Goal: Find specific page/section: Find specific page/section

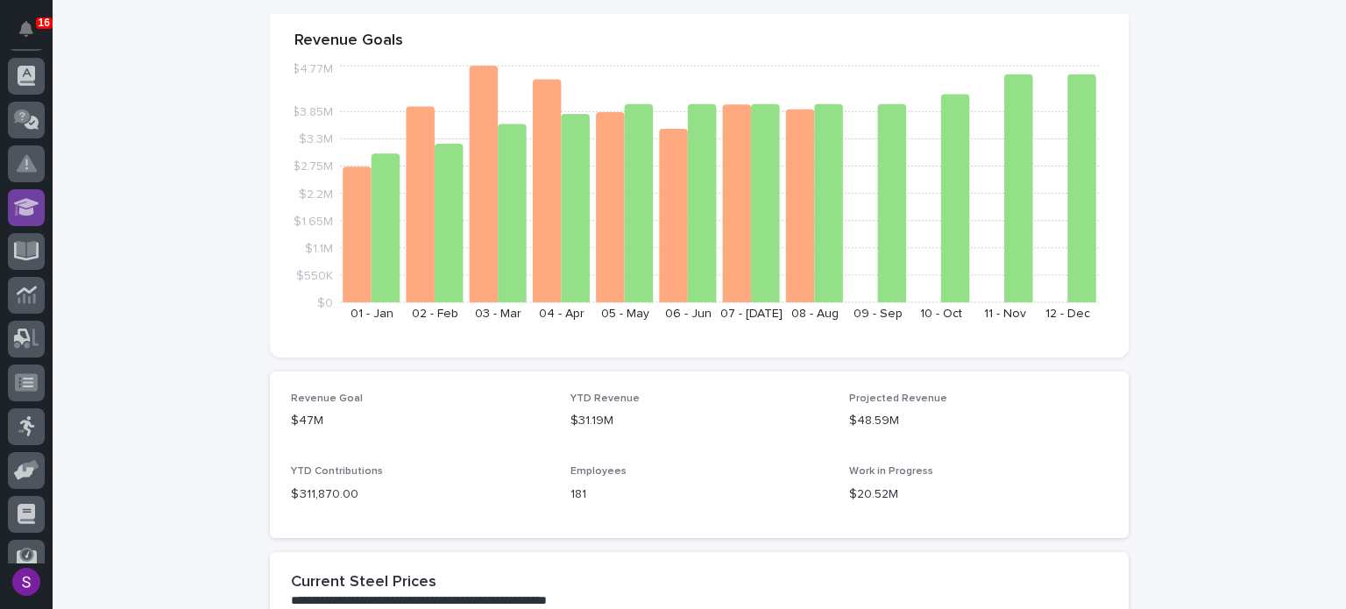
scroll to position [350, 0]
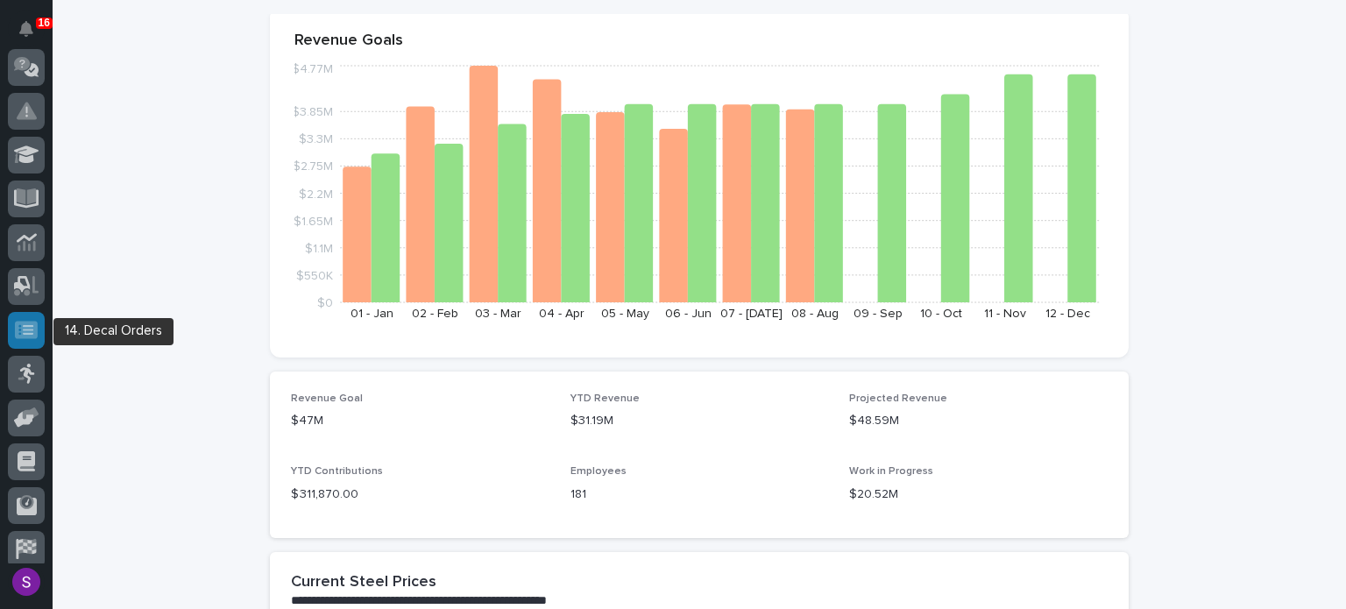
click at [17, 329] on icon at bounding box center [26, 330] width 23 height 18
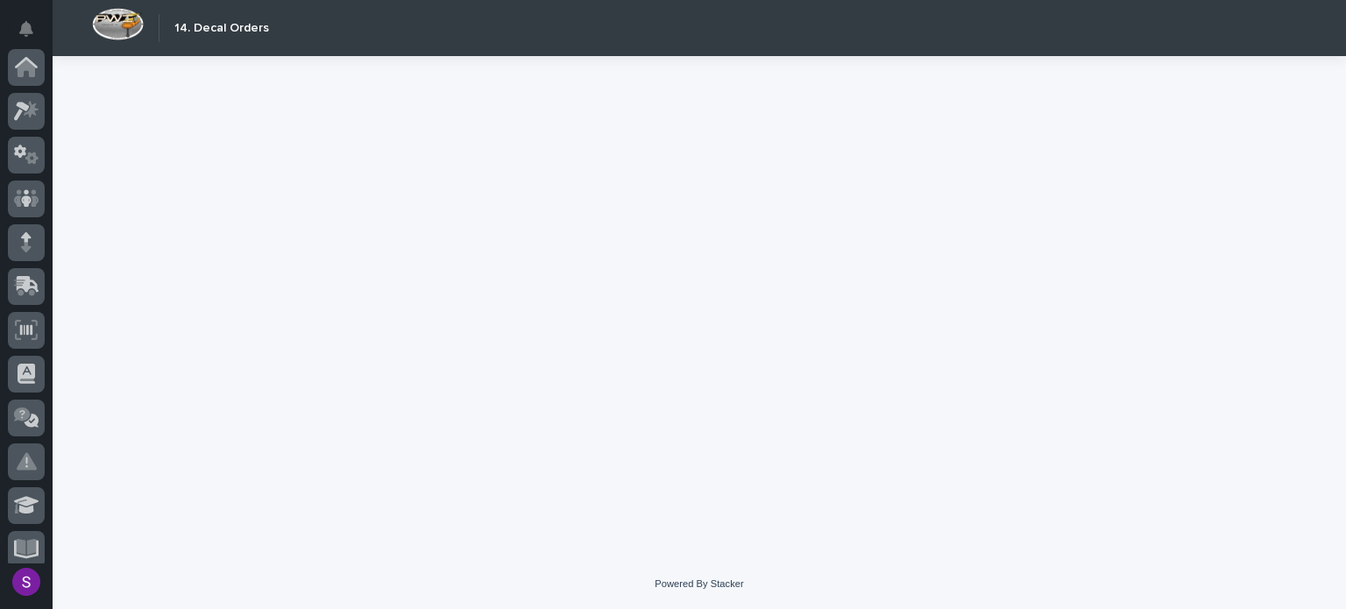
scroll to position [406, 0]
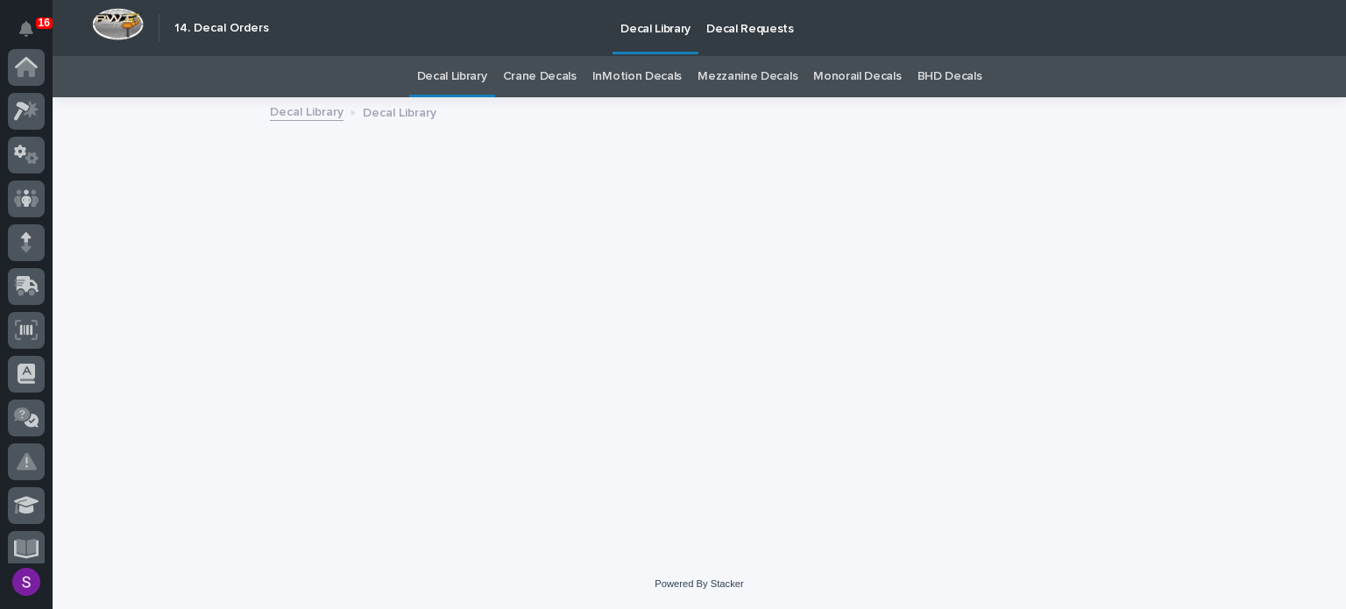
scroll to position [406, 0]
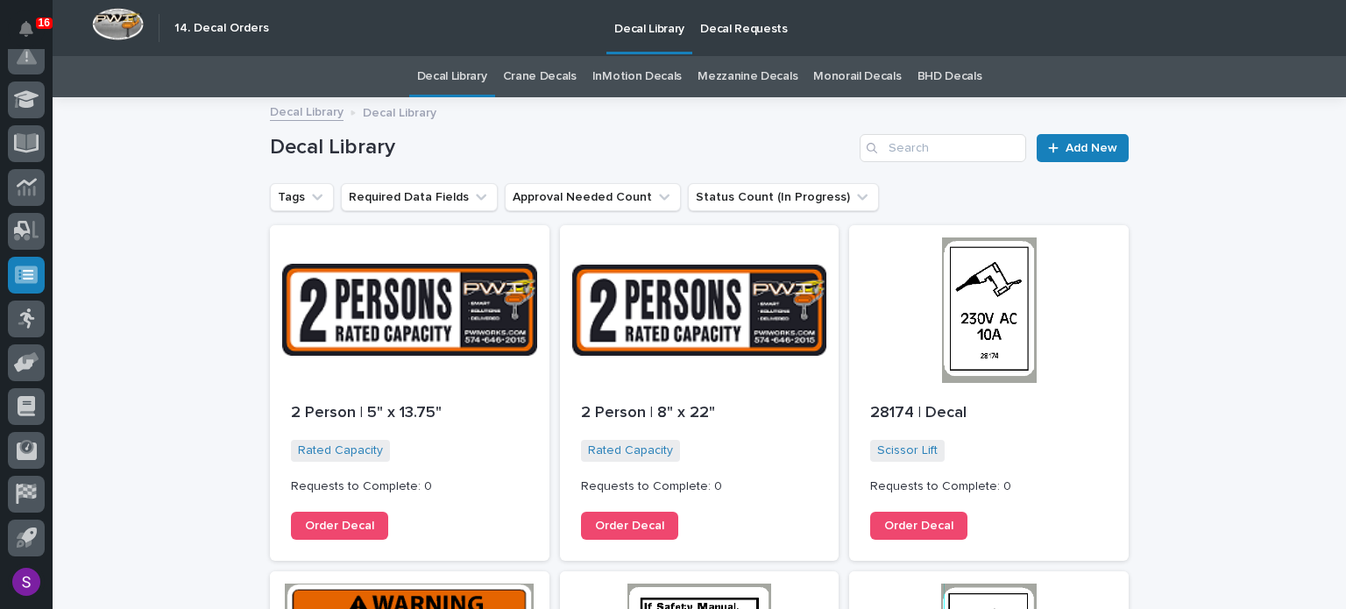
click at [717, 32] on p "Decal Requests" at bounding box center [744, 18] width 88 height 37
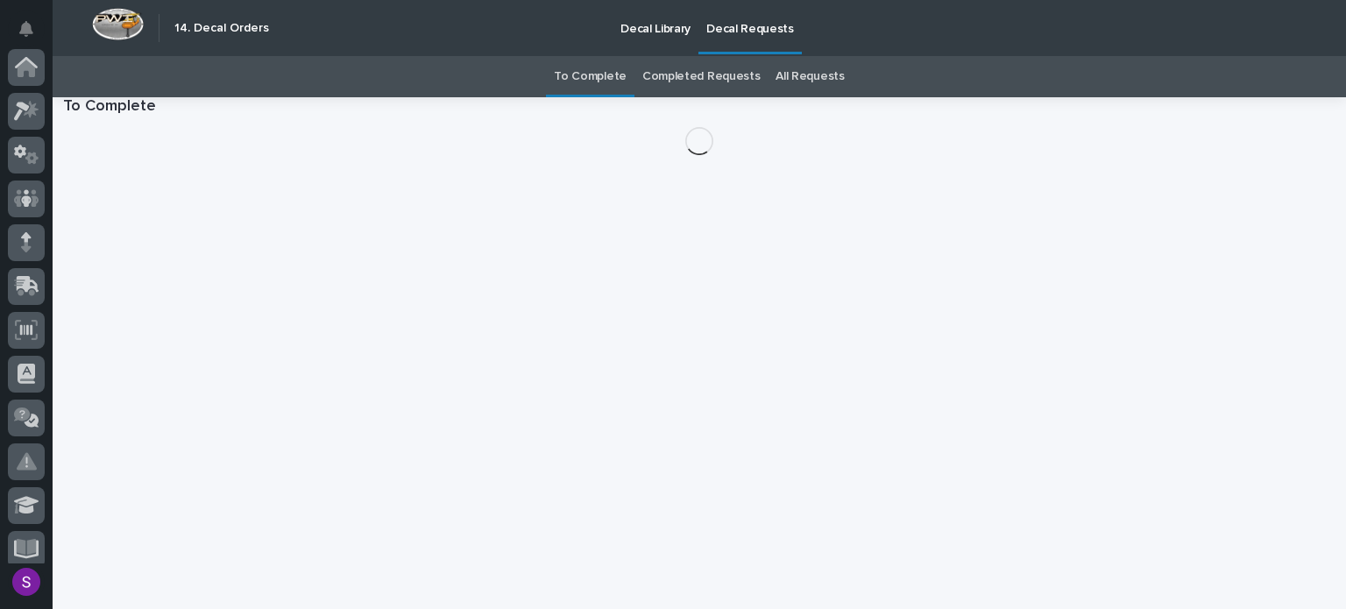
scroll to position [406, 0]
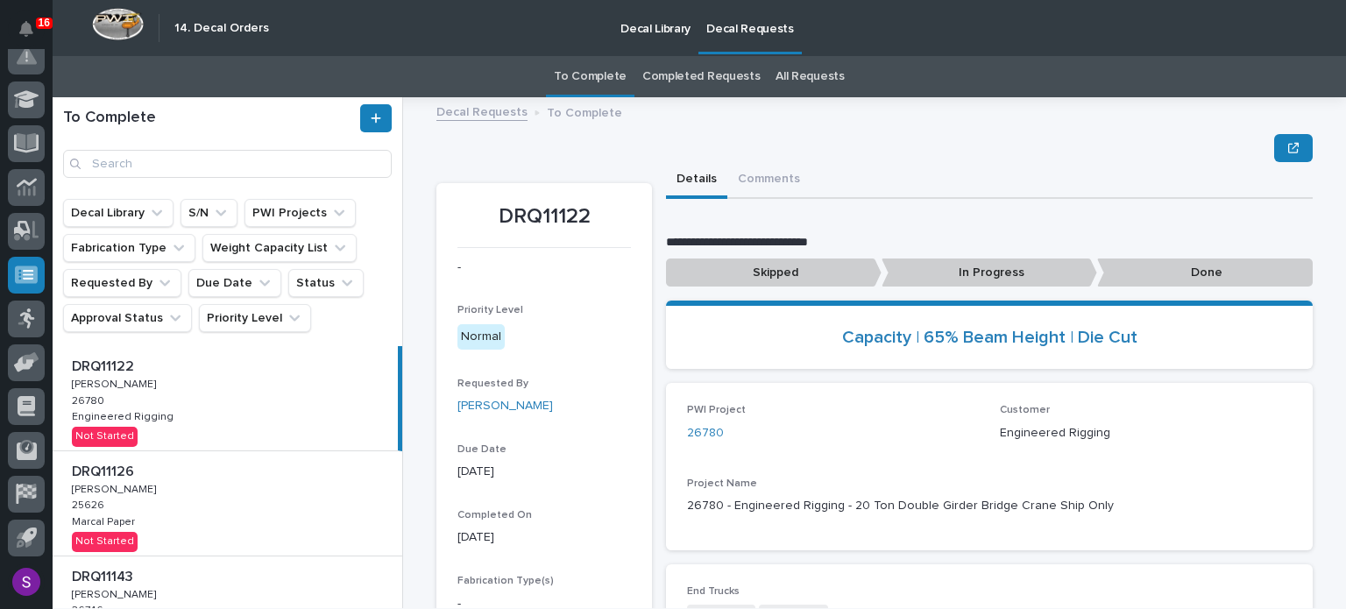
click at [652, 32] on p "Decal Library" at bounding box center [655, 18] width 70 height 37
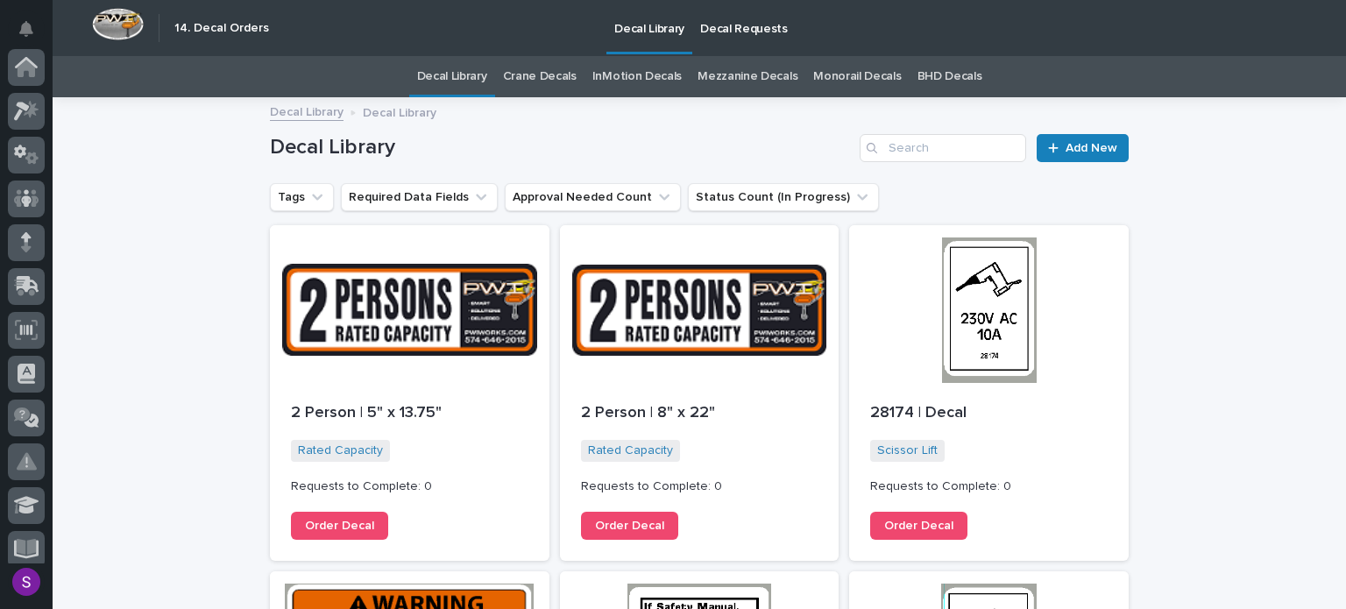
scroll to position [406, 0]
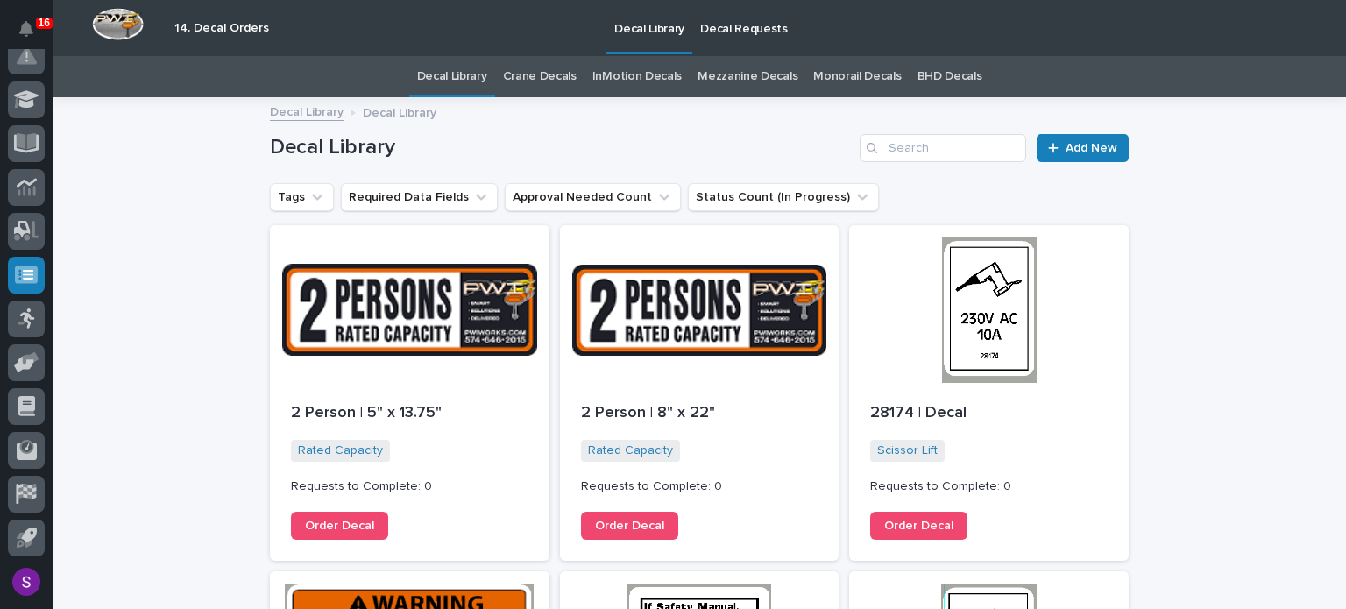
click at [629, 73] on link "InMotion Decals" at bounding box center [636, 76] width 89 height 41
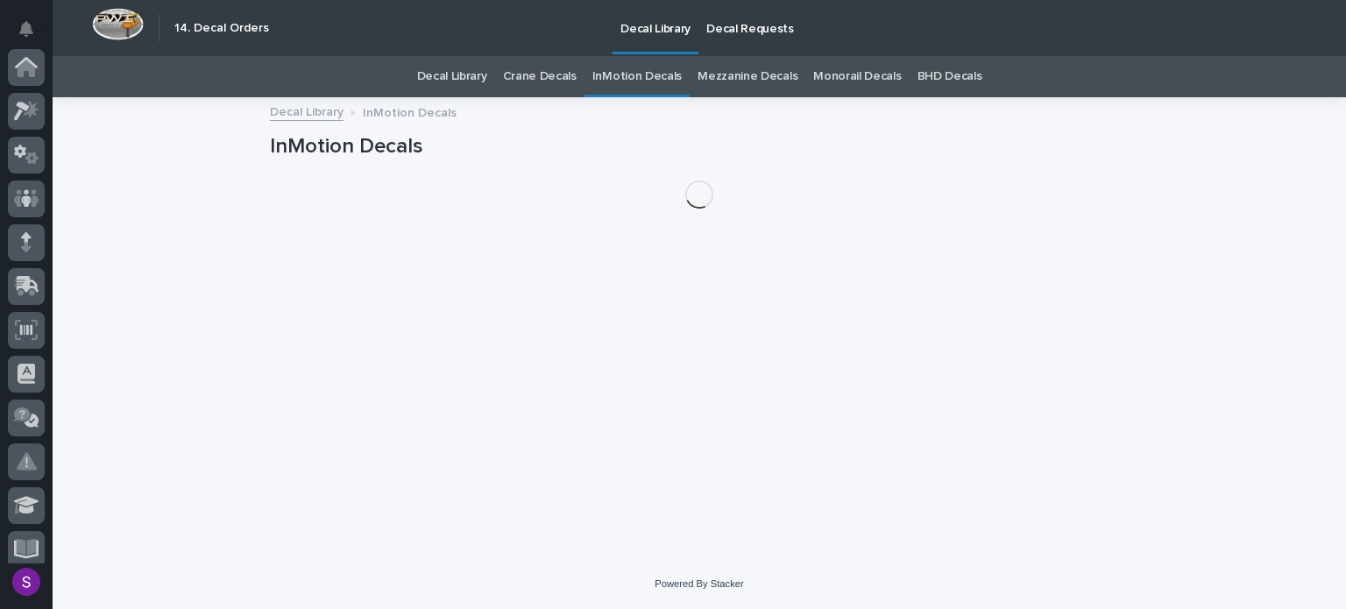
scroll to position [406, 0]
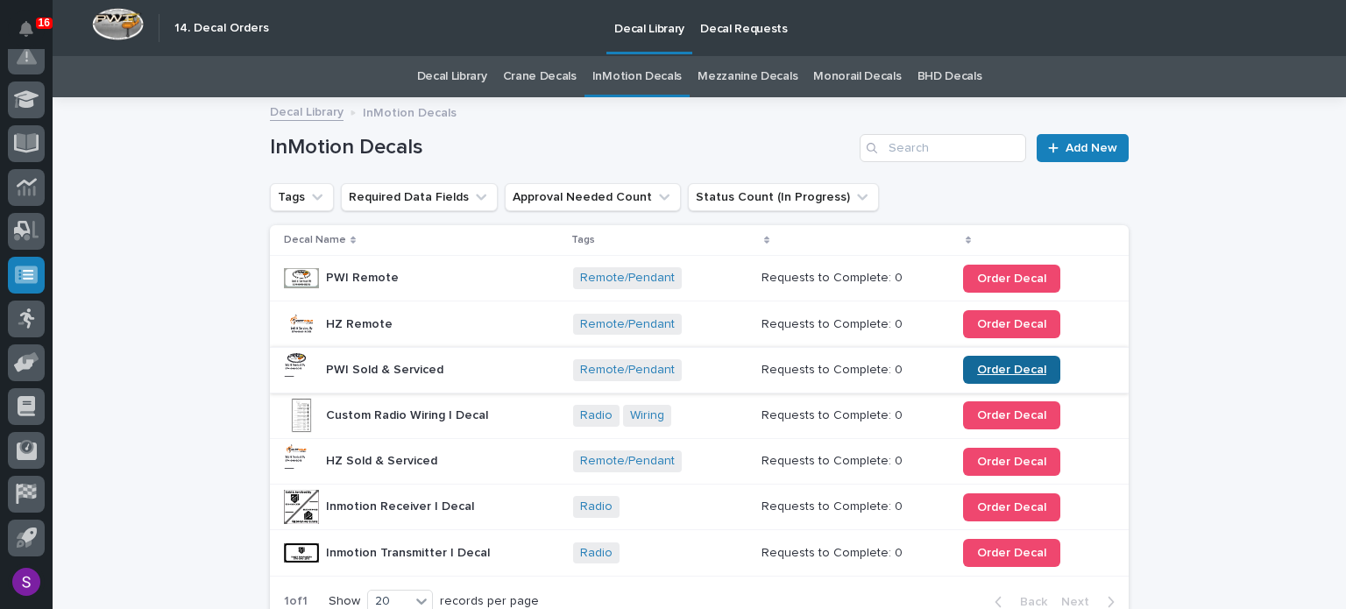
click at [979, 366] on span "Order Decal" at bounding box center [1011, 370] width 69 height 12
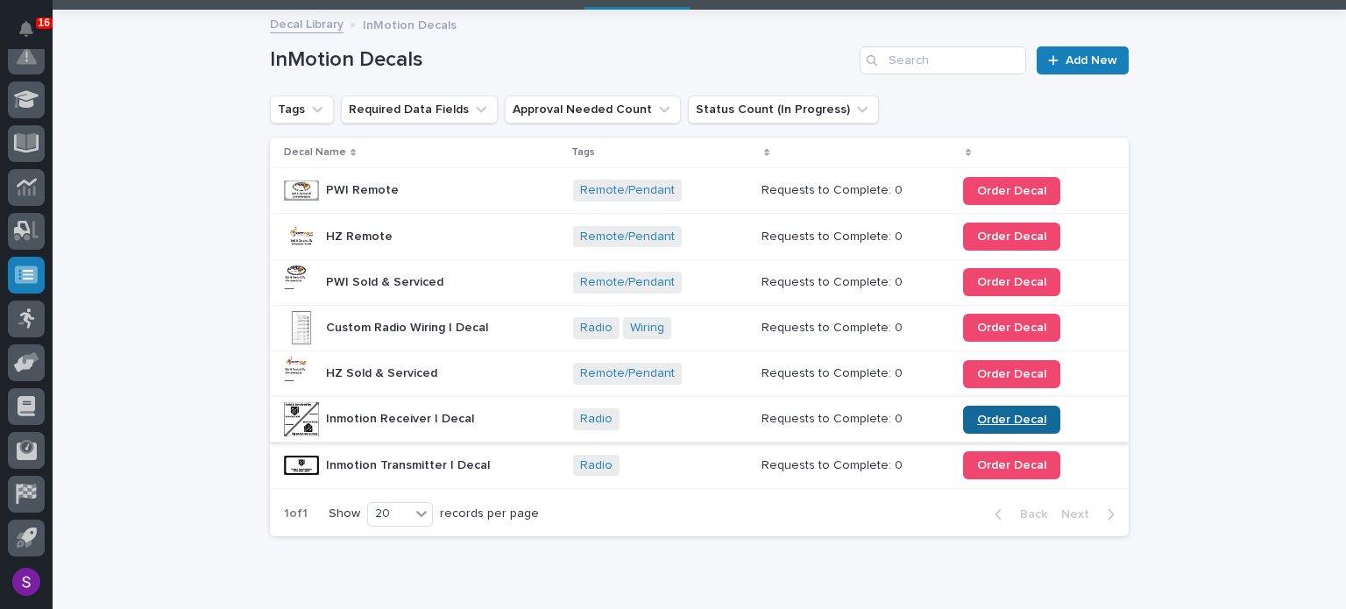
click at [986, 413] on span "Order Decal" at bounding box center [1011, 419] width 69 height 12
click at [1021, 465] on span "Order Decal" at bounding box center [1011, 465] width 69 height 12
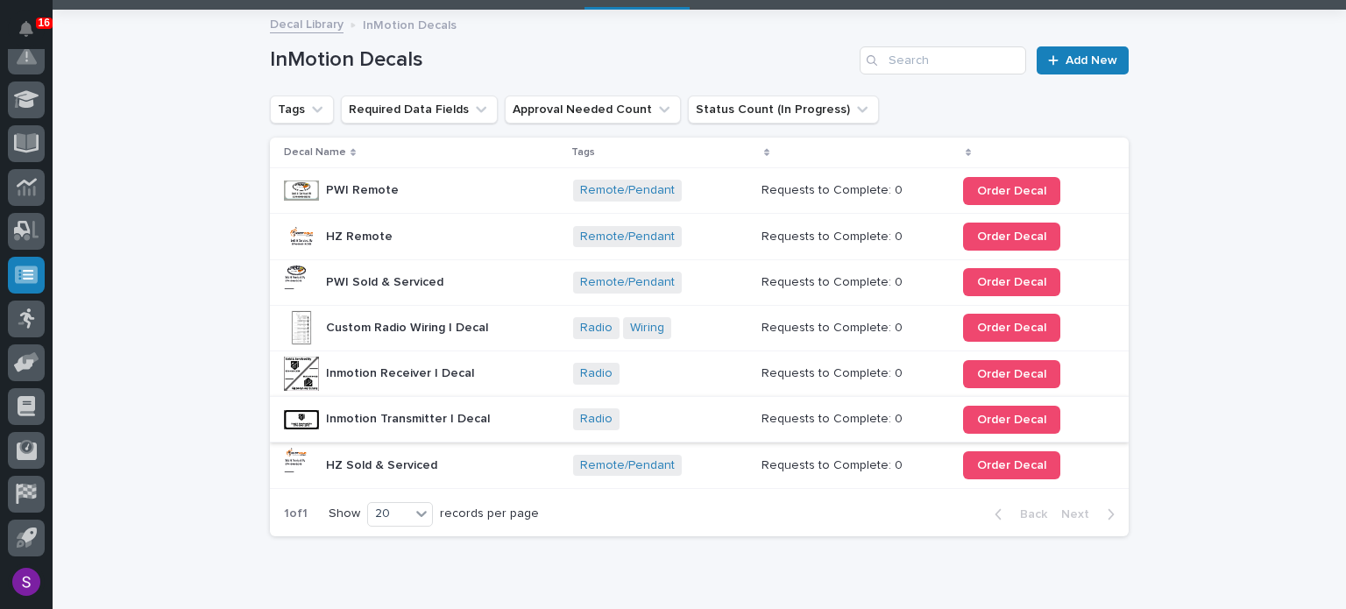
scroll to position [0, 0]
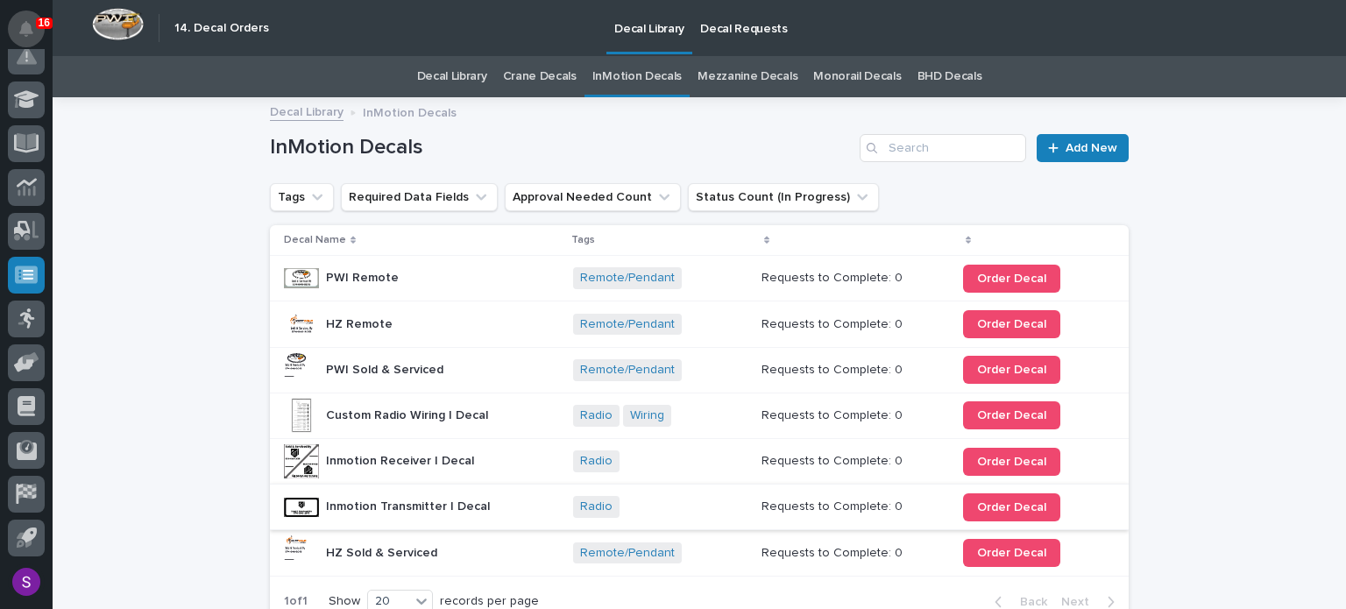
click at [32, 38] on button "Notifications" at bounding box center [26, 29] width 37 height 37
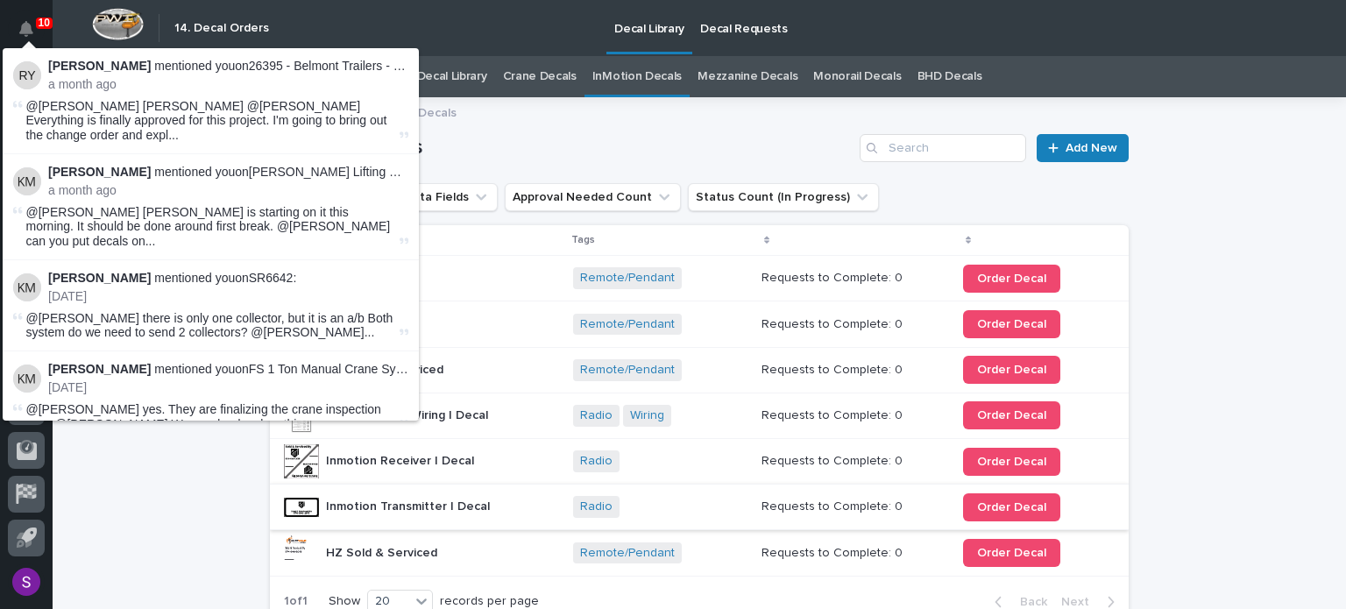
click at [32, 38] on button "Notifications" at bounding box center [26, 29] width 37 height 37
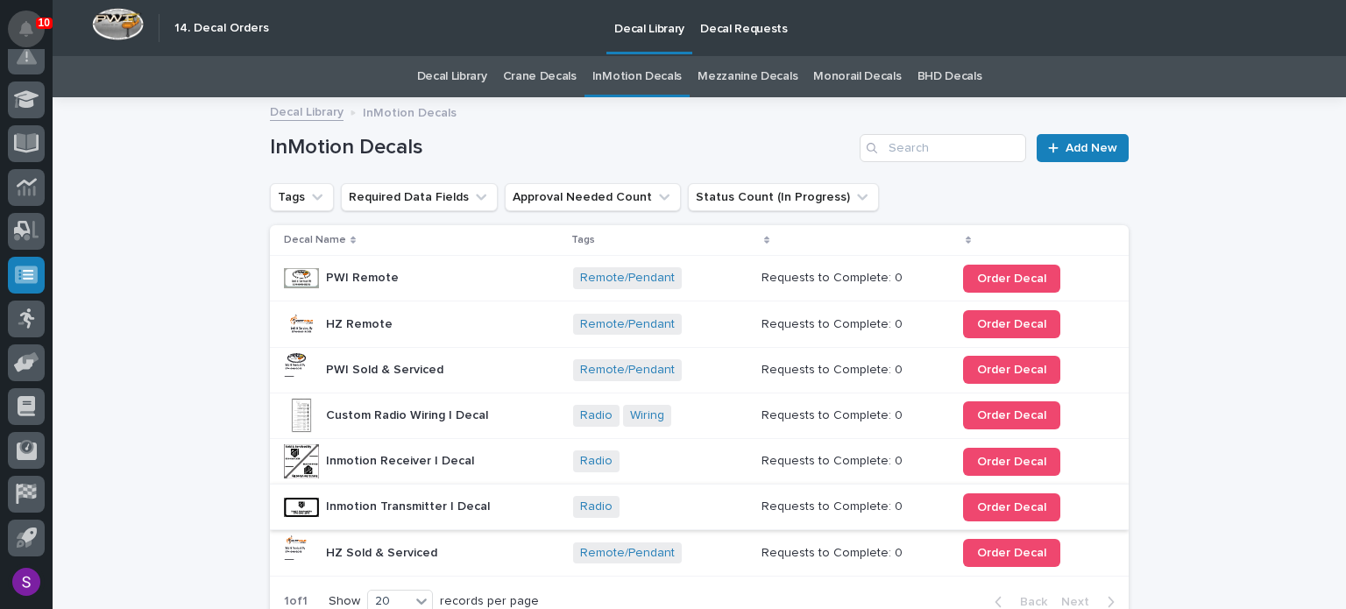
click at [31, 32] on icon "Notifications" at bounding box center [26, 29] width 14 height 16
click at [130, 542] on div "Loading... Saving… Loading... Saving… InMotion Decals Add New Tags Required Dat…" at bounding box center [699, 412] width 1293 height 626
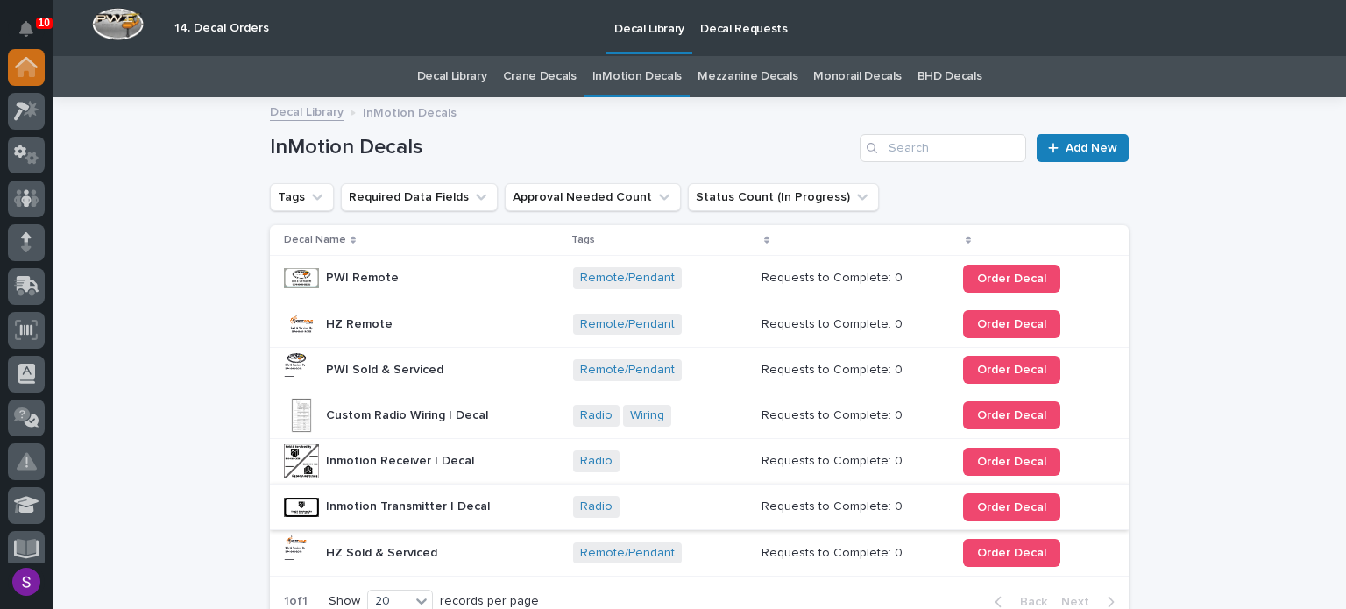
click at [13, 64] on div at bounding box center [26, 67] width 37 height 37
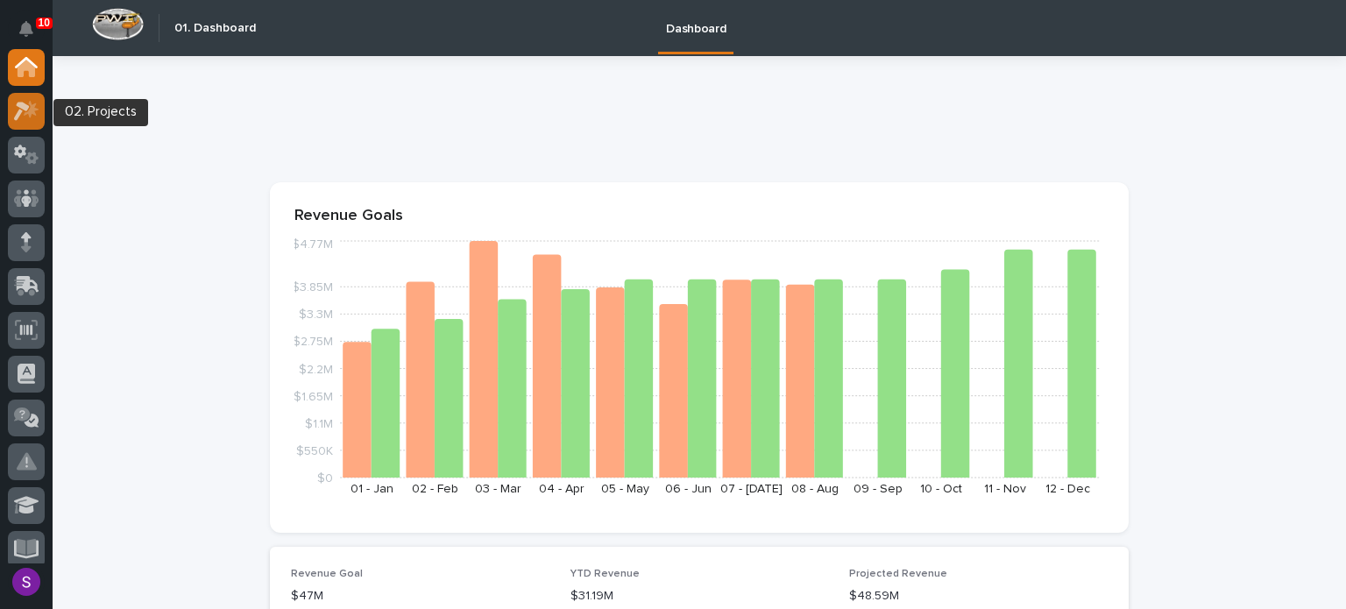
click at [18, 111] on icon at bounding box center [22, 111] width 16 height 19
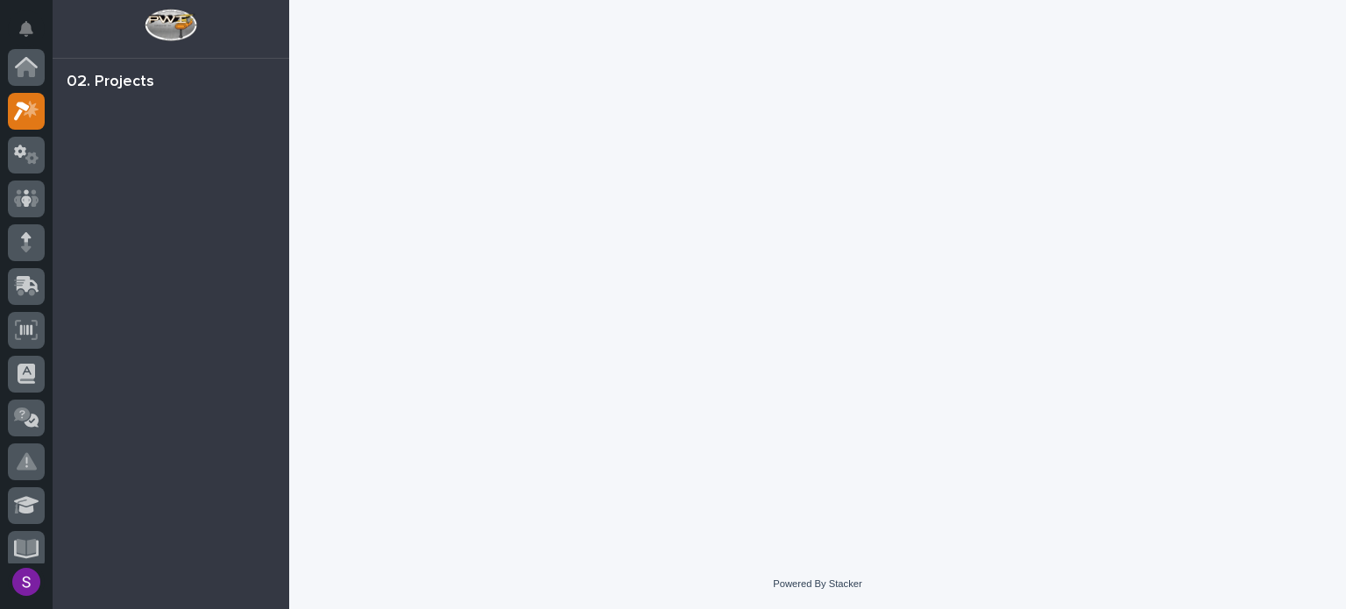
scroll to position [44, 0]
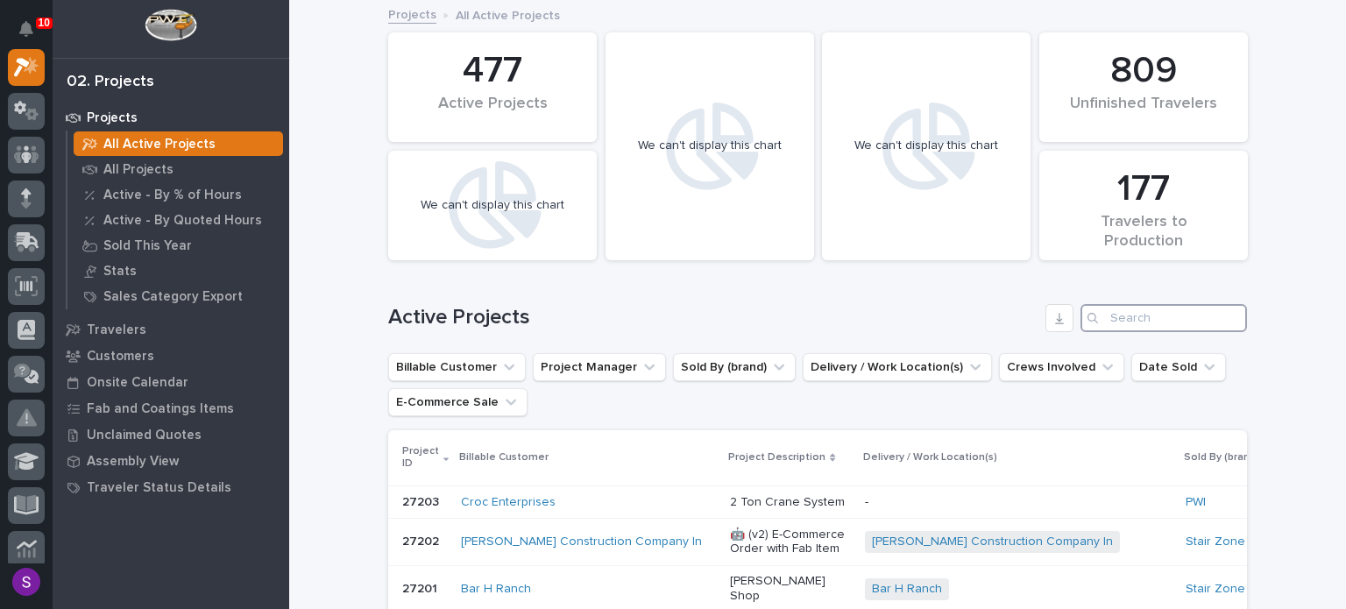
click at [1137, 328] on input "Search" at bounding box center [1163, 318] width 166 height 28
paste input "26746"
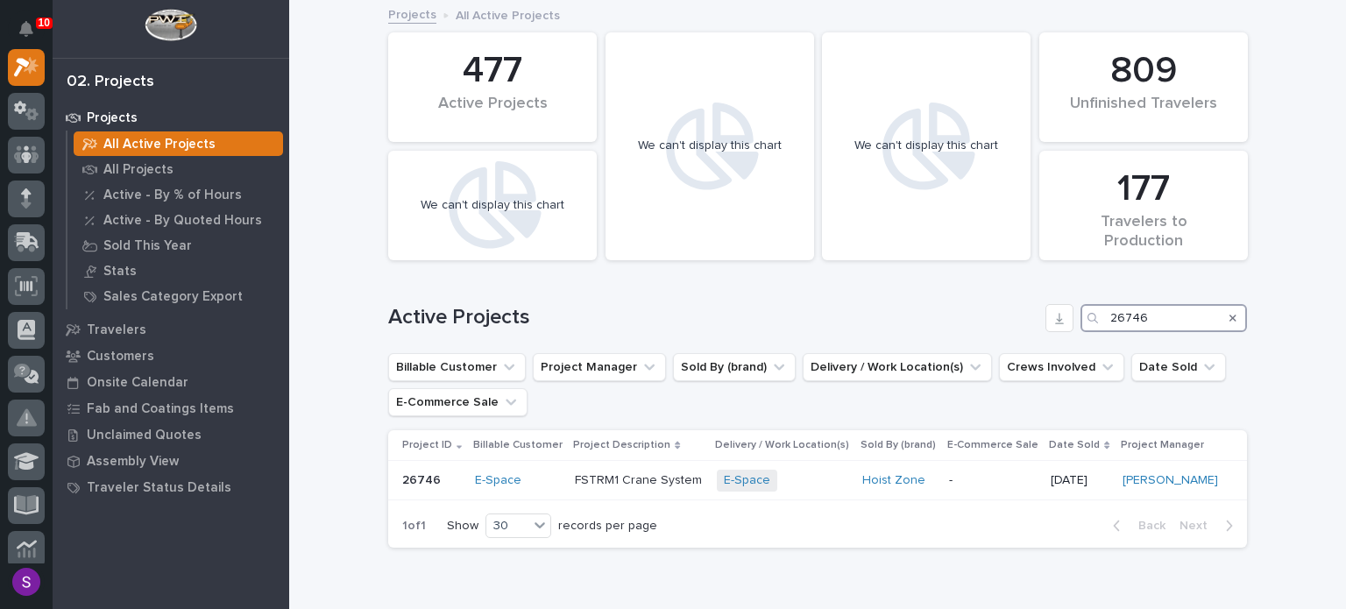
scroll to position [88, 0]
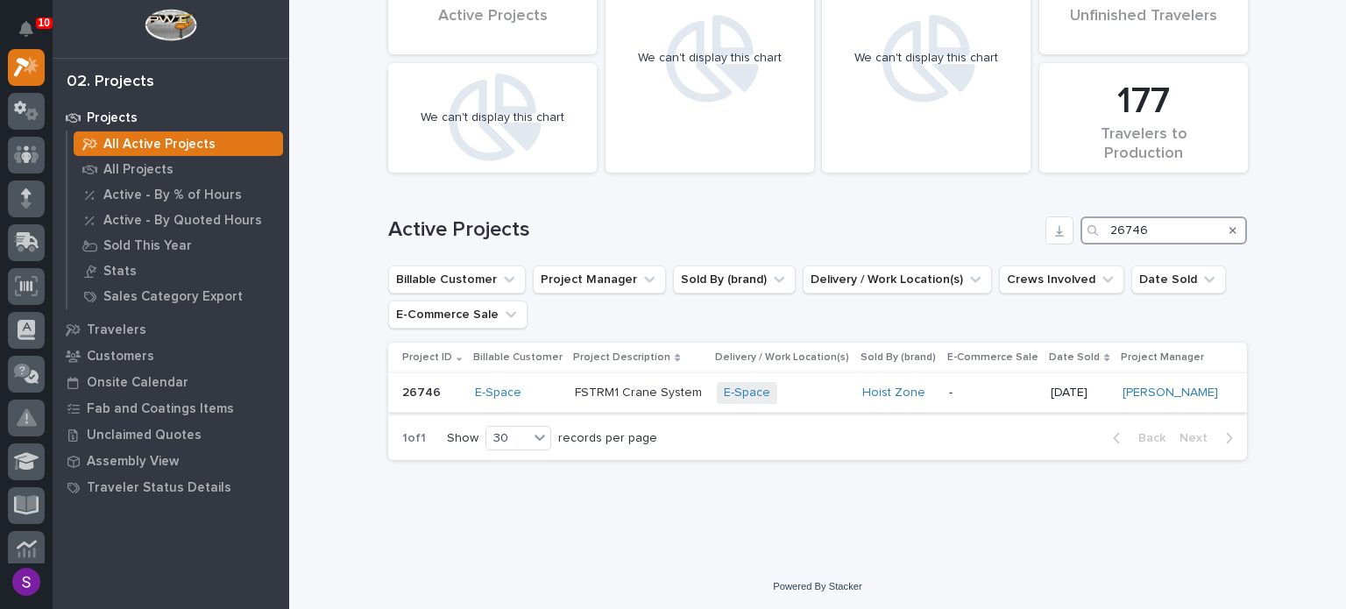
type input "26746"
click at [810, 395] on div "E-Space + 0" at bounding box center [782, 393] width 131 height 22
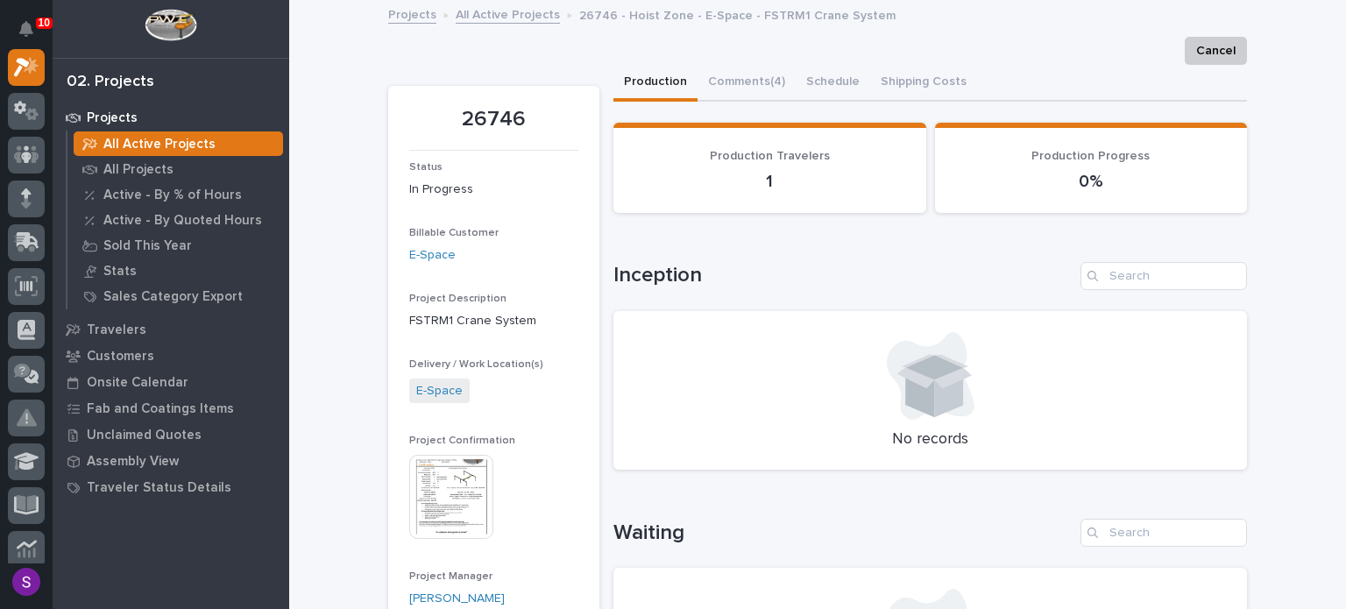
scroll to position [175, 0]
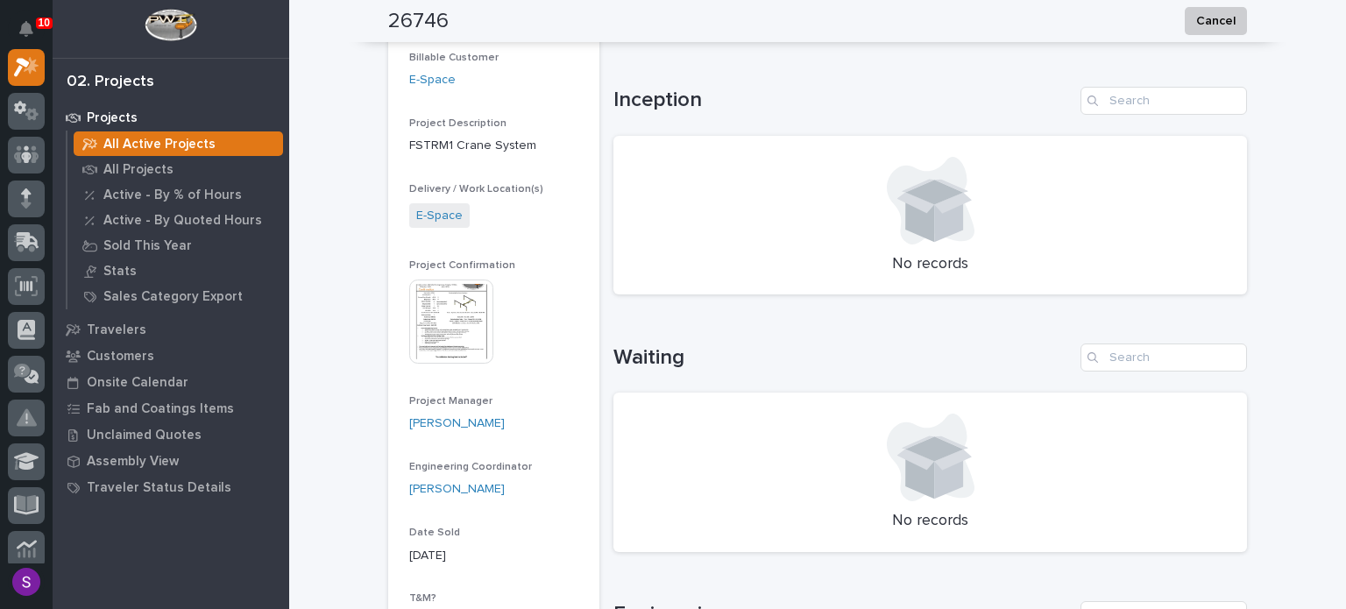
click at [430, 325] on img at bounding box center [451, 321] width 84 height 84
